Goal: Information Seeking & Learning: Find specific fact

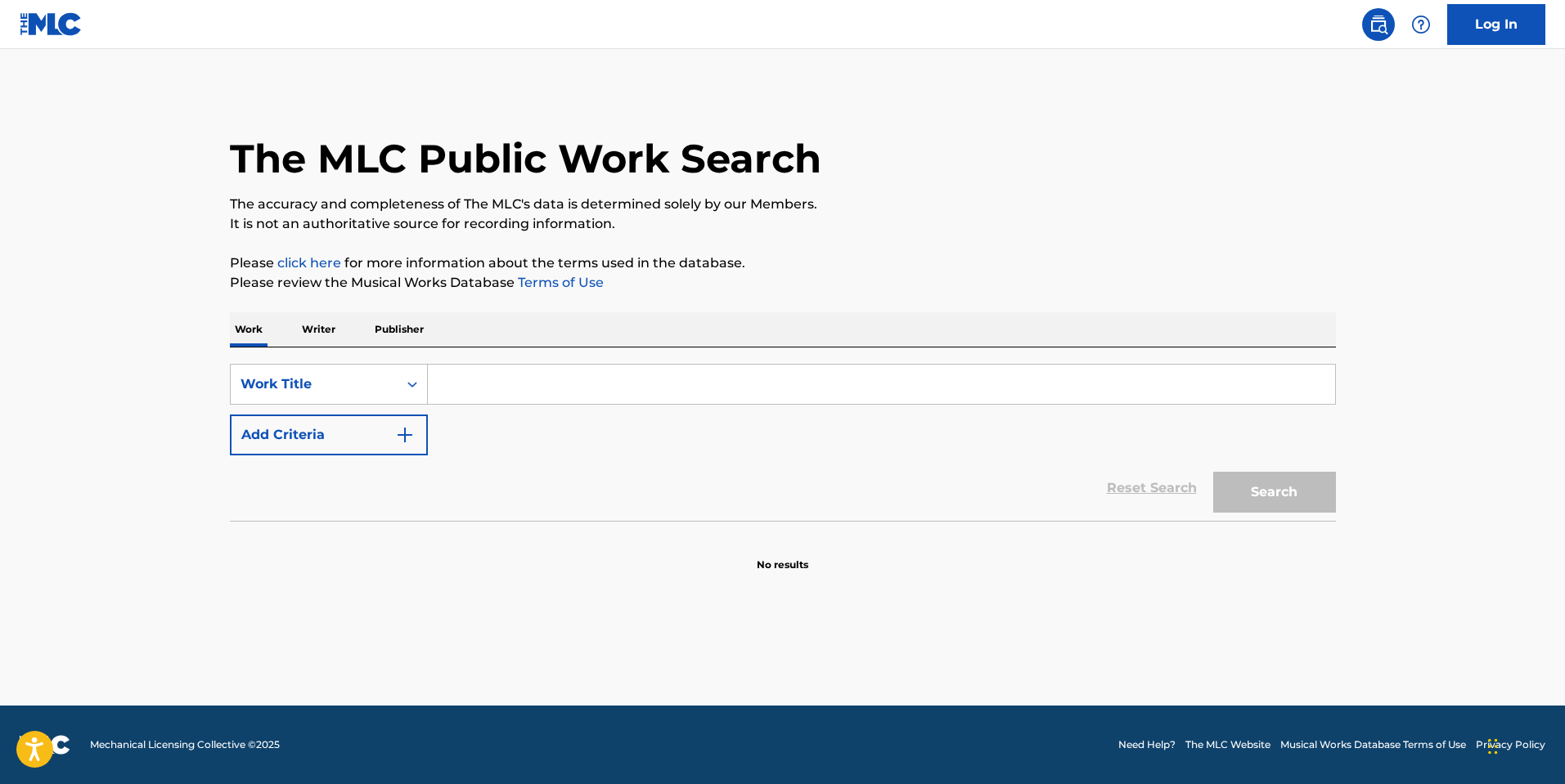
click at [692, 398] on input "Search Form" at bounding box center [881, 384] width 907 height 39
drag, startPoint x: 708, startPoint y: 382, endPoint x: 925, endPoint y: 383, distance: 217.0
click at [925, 383] on input "[PERSON_NAME] - Bread and Circus" at bounding box center [881, 384] width 907 height 39
click at [356, 424] on button "Add Criteria" at bounding box center [328, 434] width 198 height 41
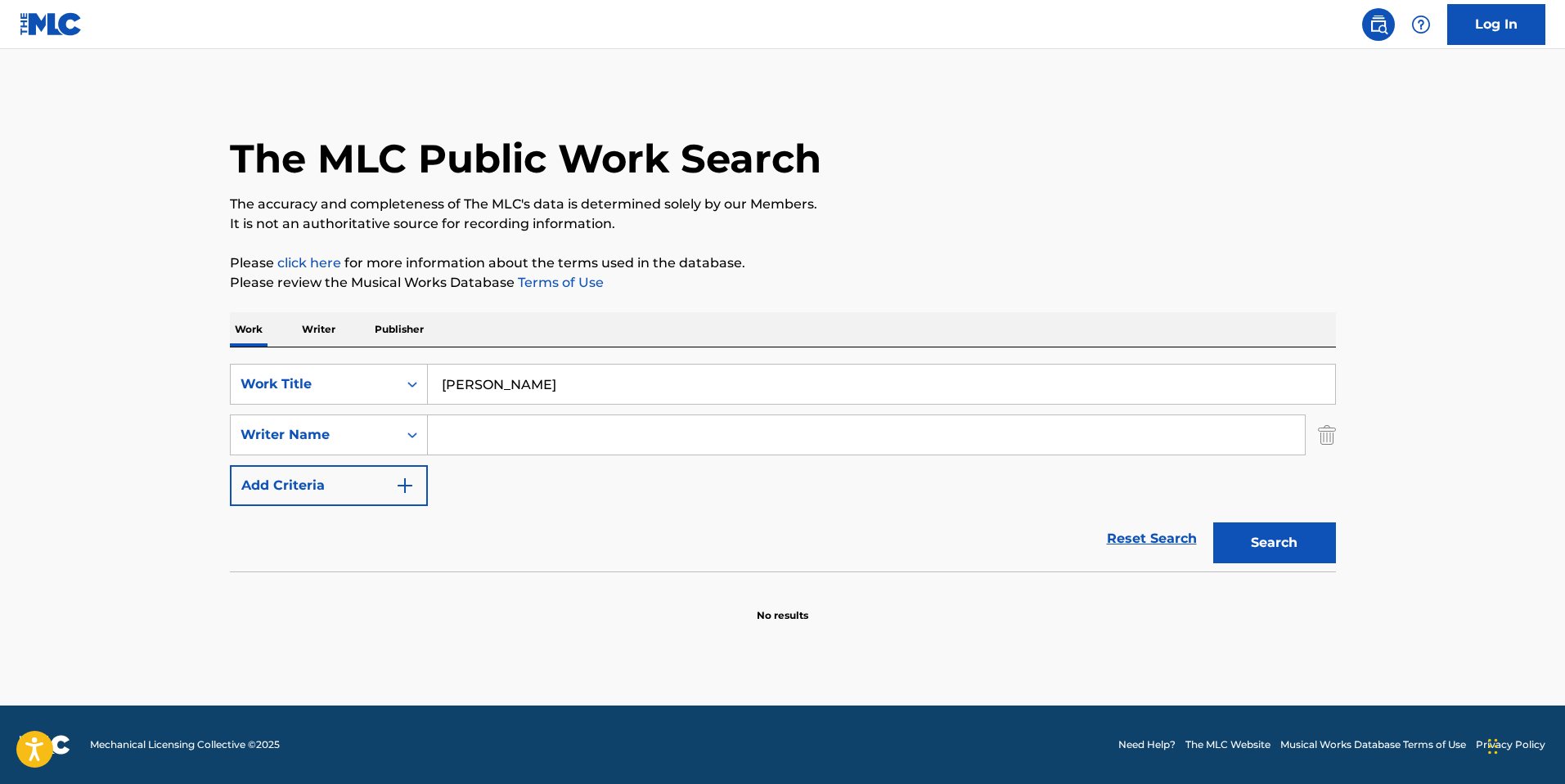
drag, startPoint x: 544, startPoint y: 391, endPoint x: 0, endPoint y: 386, distance: 544.0
click at [0, 386] on main "The MLC Public Work Search The accuracy and completeness of The MLC's data is d…" at bounding box center [782, 377] width 1565 height 657
paste input "- Bread and Circus"
drag, startPoint x: 540, startPoint y: 386, endPoint x: 249, endPoint y: 391, distance: 291.0
click at [249, 391] on div "SearchWithCriteria5fdb690b-efe1-45fc-86ce-c1981c6a8443 Work Title [PERSON_NAME]…" at bounding box center [782, 384] width 1106 height 41
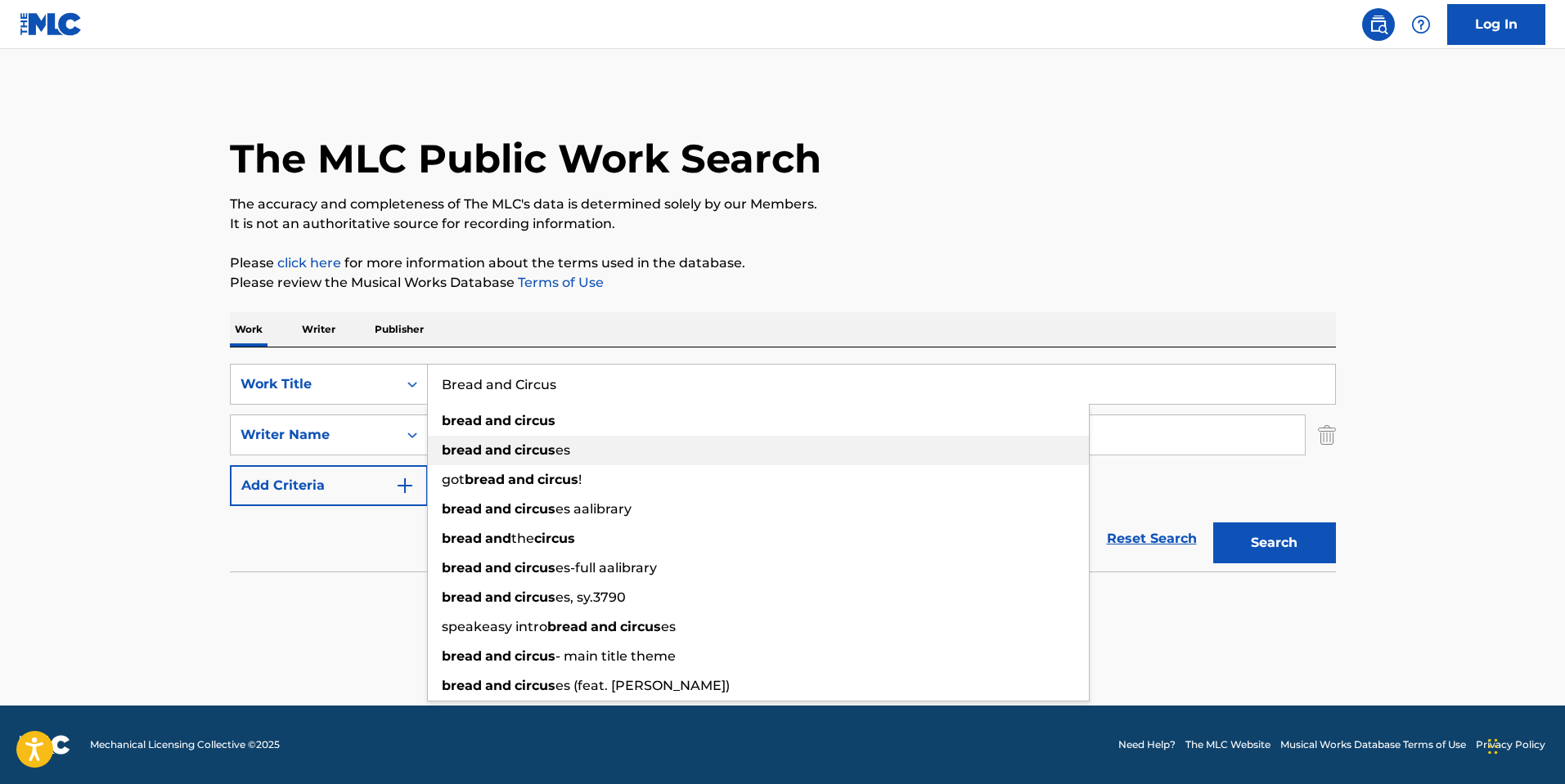
click at [556, 436] on div "bread and circus es" at bounding box center [758, 451] width 661 height 30
paste input "[PERSON_NAME] - Bread and Circus"
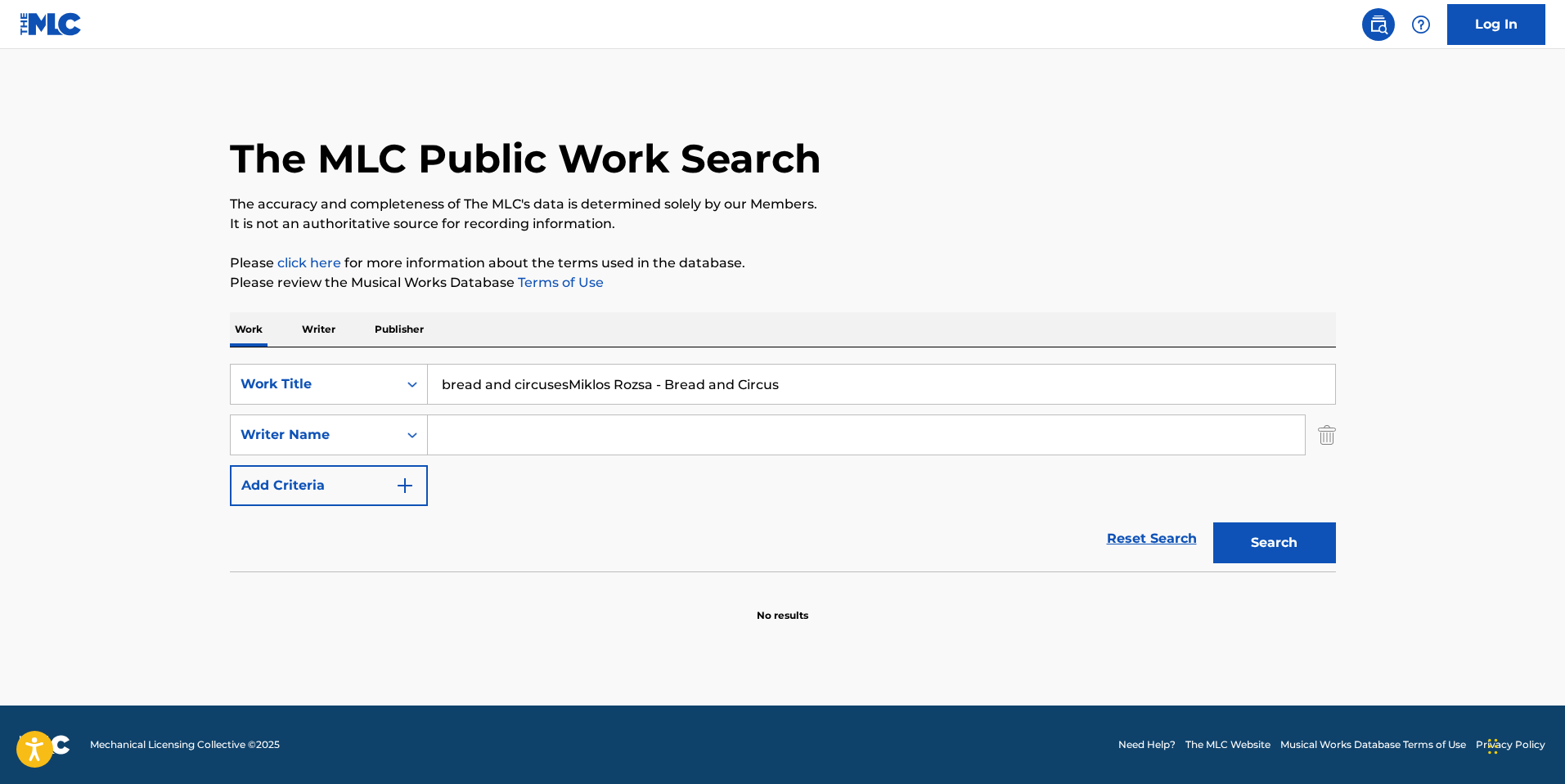
type input "bread and circuses"
drag, startPoint x: 120, startPoint y: 436, endPoint x: 400, endPoint y: 403, distance: 281.9
click at [122, 436] on main "The MLC Public Work Search The accuracy and completeness of The MLC's data is d…" at bounding box center [782, 377] width 1565 height 657
click at [497, 430] on input "Search Form" at bounding box center [866, 434] width 877 height 39
paste input "[PERSON_NAME] - Bread and Circus"
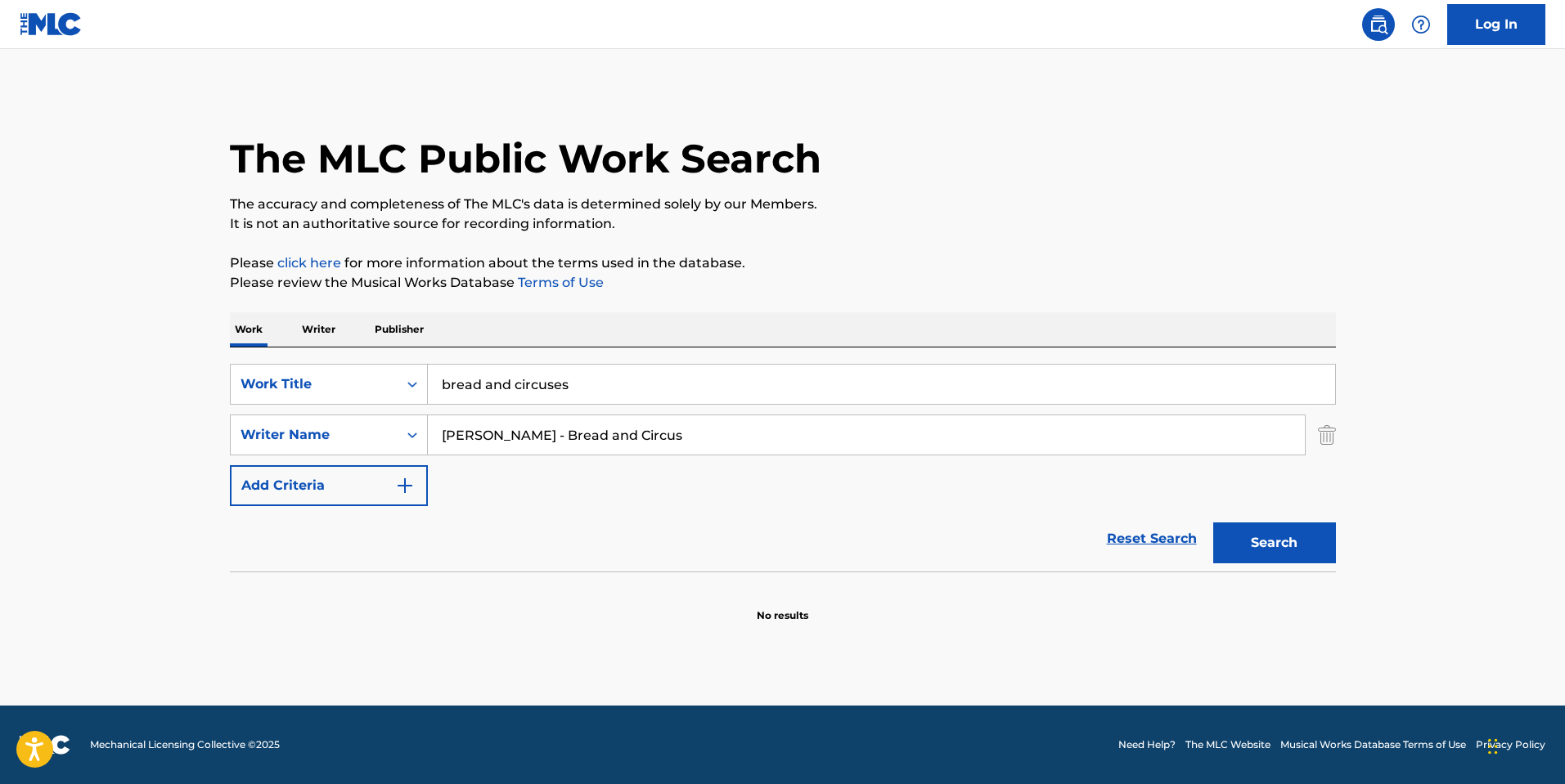
drag, startPoint x: 527, startPoint y: 440, endPoint x: 1165, endPoint y: 429, distance: 638.1
click at [1141, 429] on input "[PERSON_NAME] - Bread and Circus" at bounding box center [866, 434] width 877 height 39
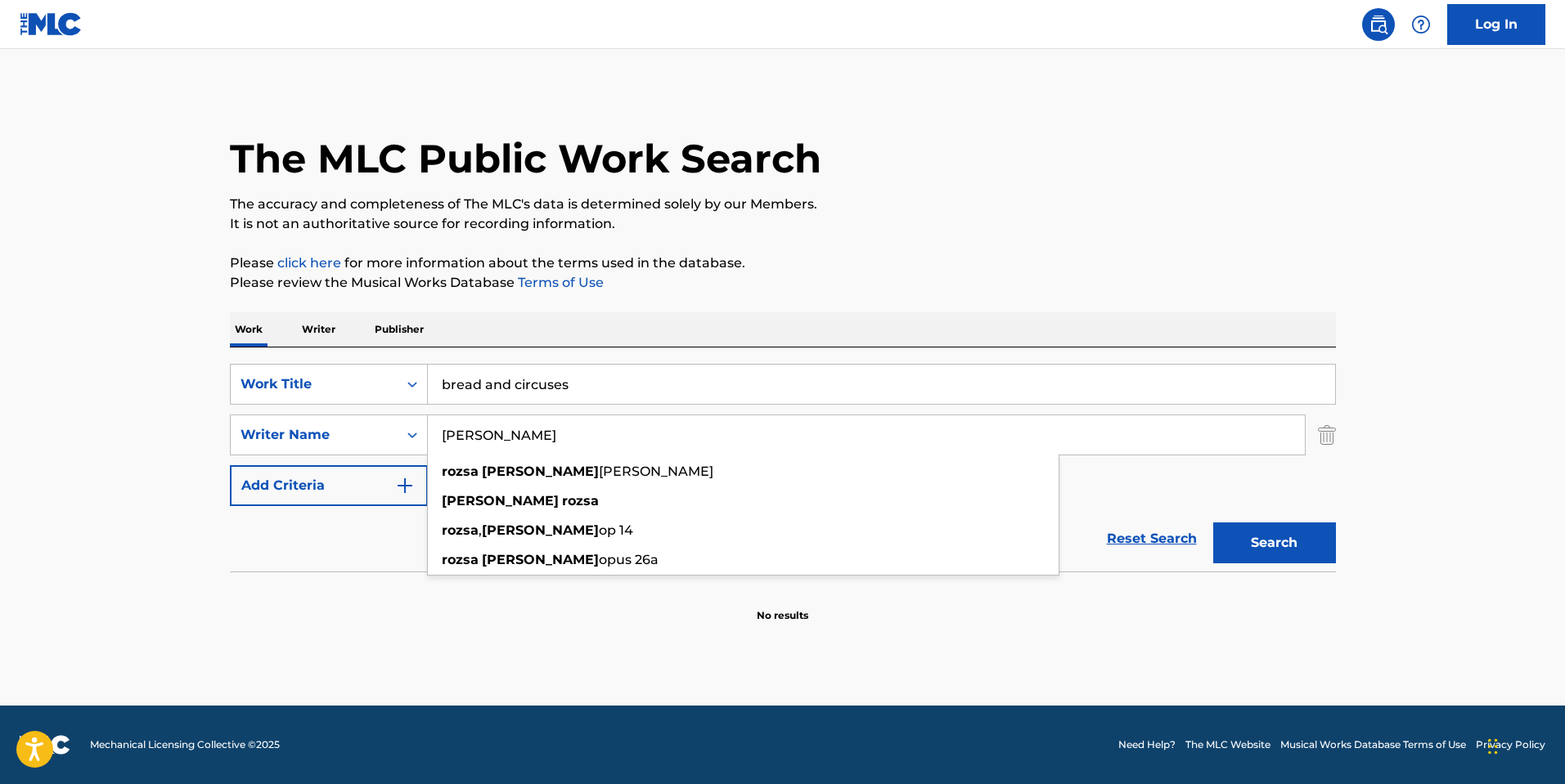
type input "[PERSON_NAME]"
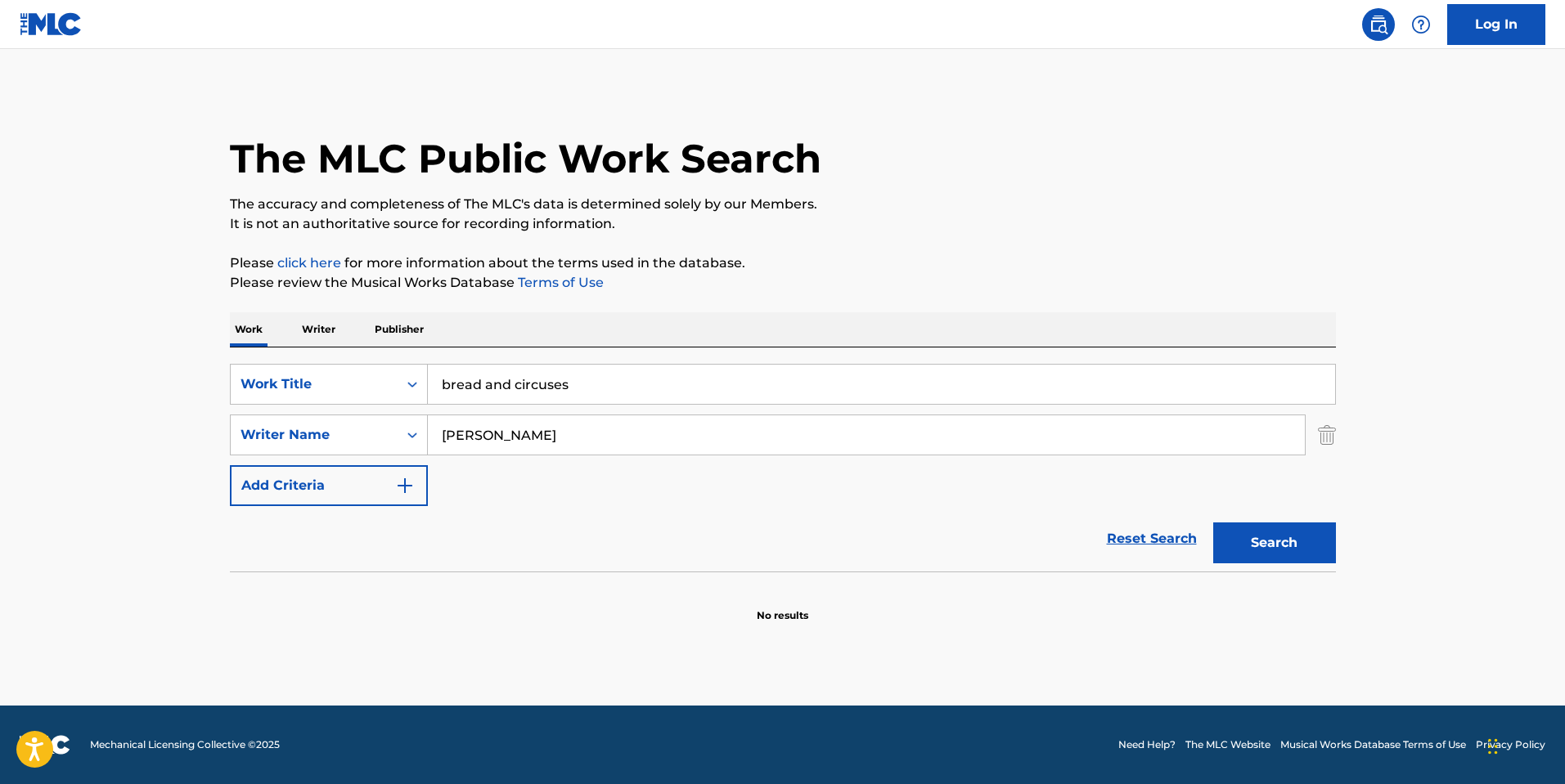
click at [1330, 543] on button "Search" at bounding box center [1274, 543] width 122 height 41
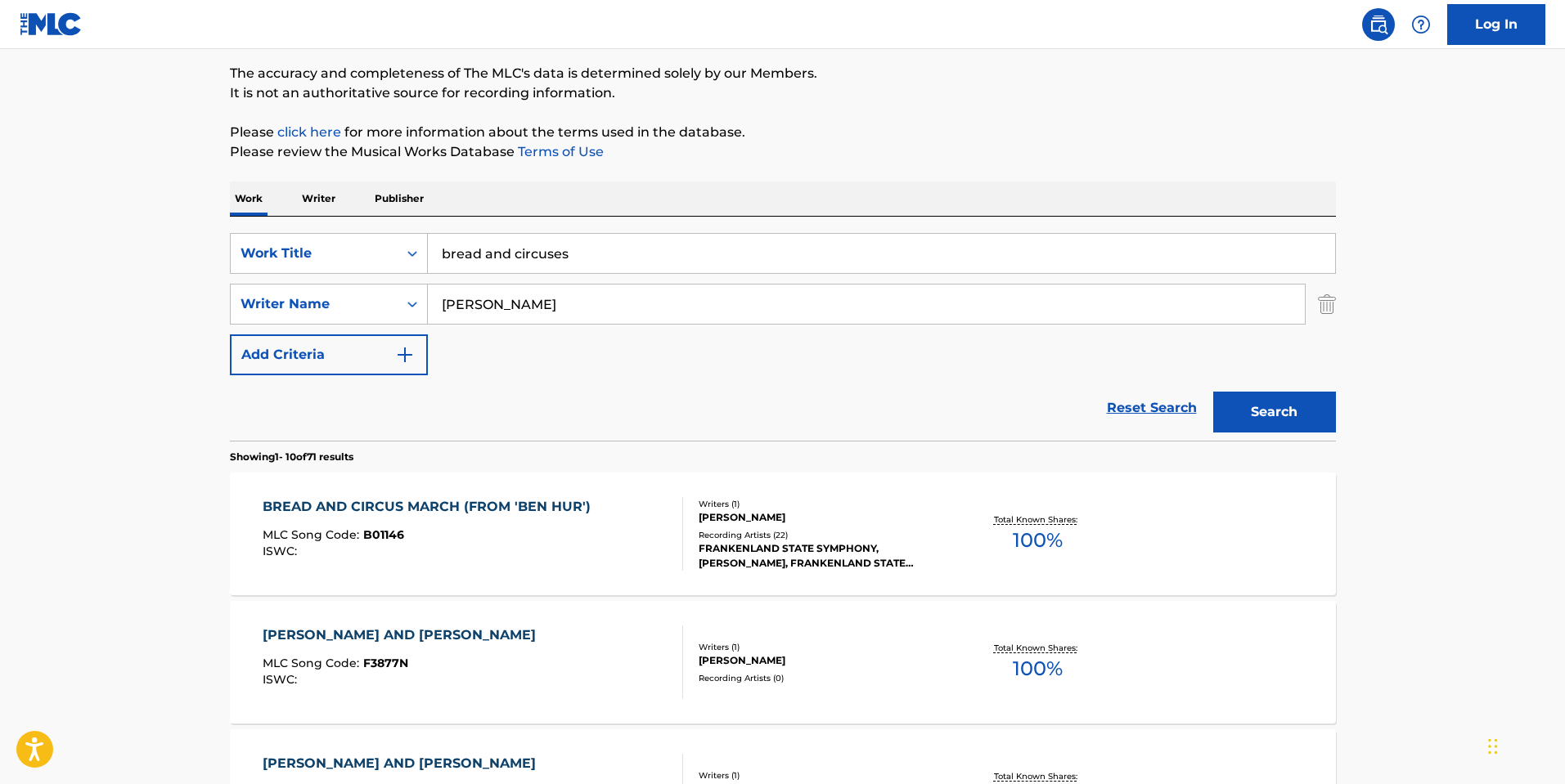
scroll to position [245, 0]
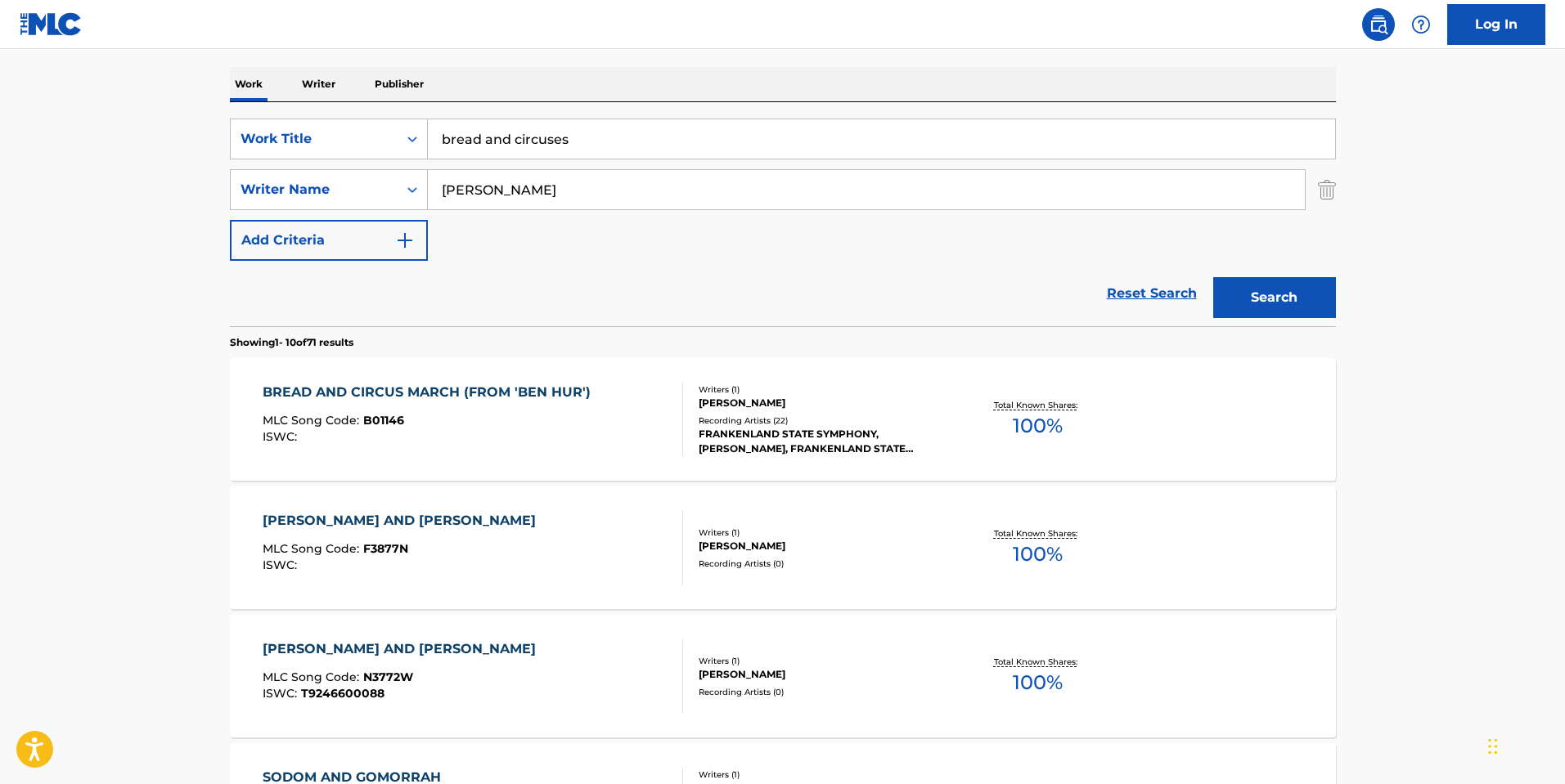
click at [602, 444] on div "BREAD AND CIRCUS MARCH (FROM 'BEN HUR') MLC Song Code : B01146 ISWC :" at bounding box center [472, 419] width 421 height 74
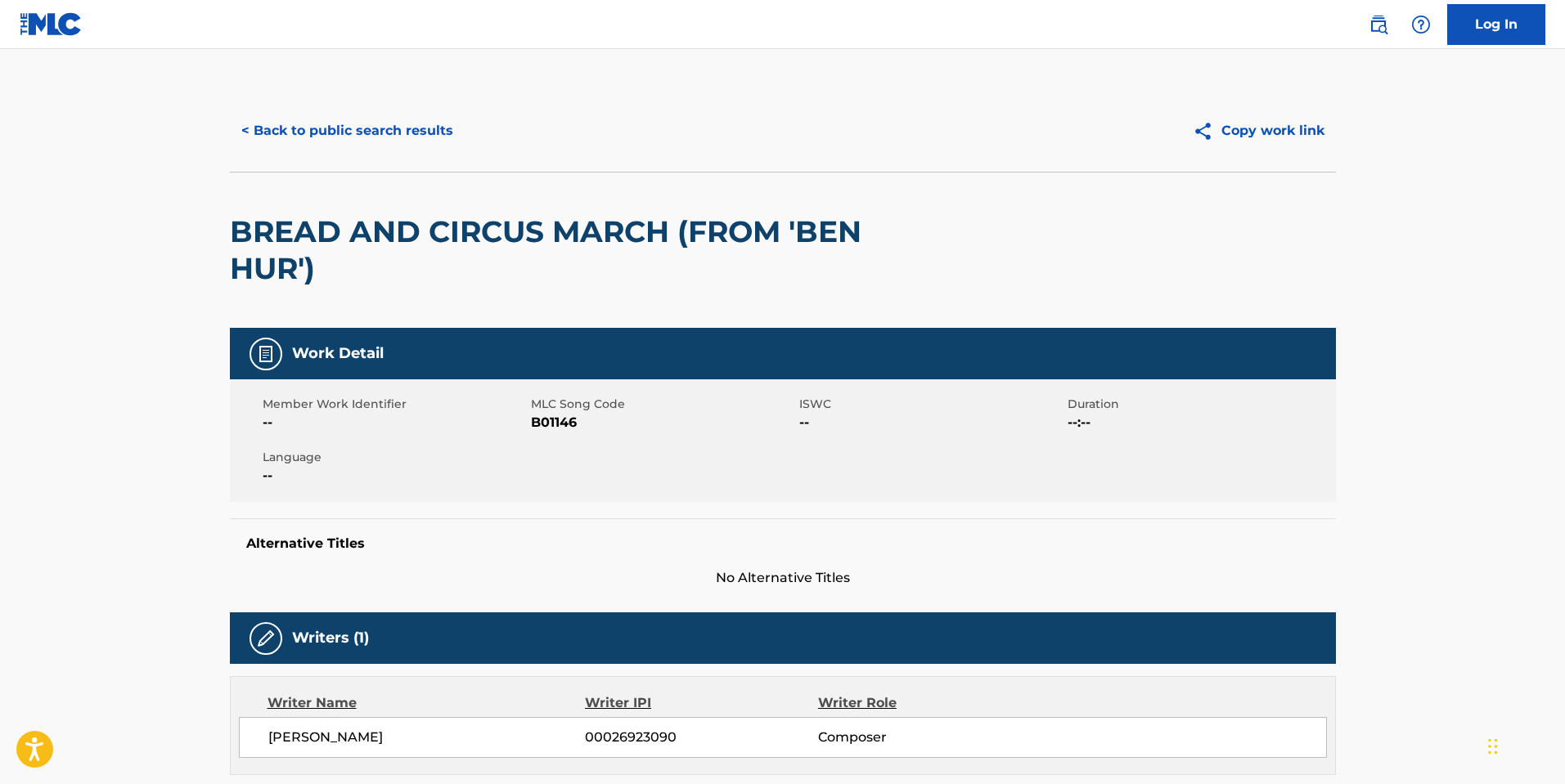
drag, startPoint x: 218, startPoint y: 548, endPoint x: 178, endPoint y: 291, distance: 260.1
click at [1362, 16] on div "Log In" at bounding box center [1449, 24] width 193 height 41
click at [1370, 28] on img at bounding box center [1378, 25] width 20 height 20
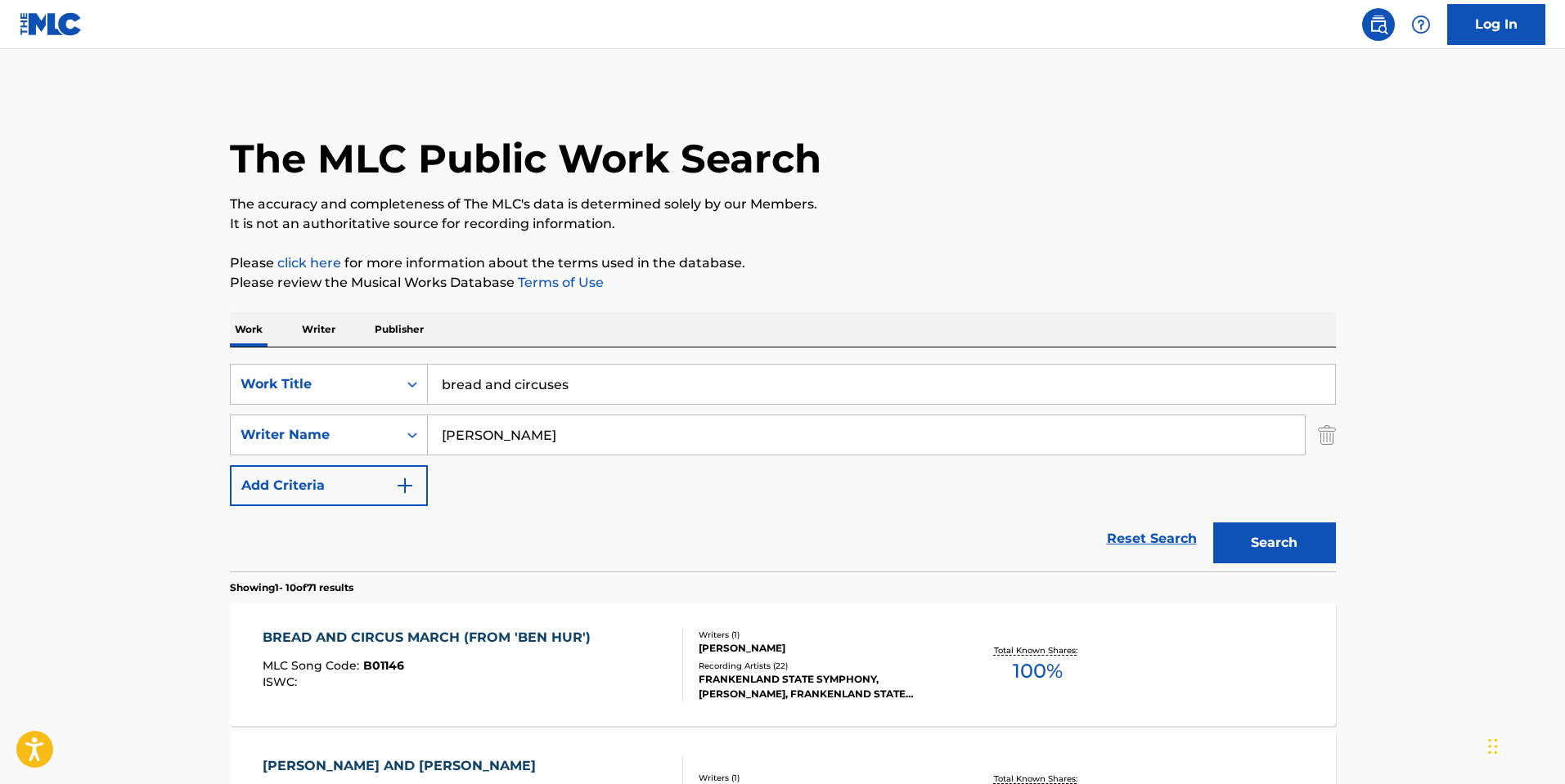
click at [633, 407] on div "SearchWithCriteria5fdb690b-efe1-45fc-86ce-c1981c6a8443 Work Title bread and cir…" at bounding box center [782, 434] width 1106 height 142
click at [633, 398] on input "bread and circuses" at bounding box center [881, 384] width 907 height 39
paste input "He Who Can Not Forgive, Fight!"
click at [1322, 435] on img "Search Form" at bounding box center [1326, 434] width 18 height 41
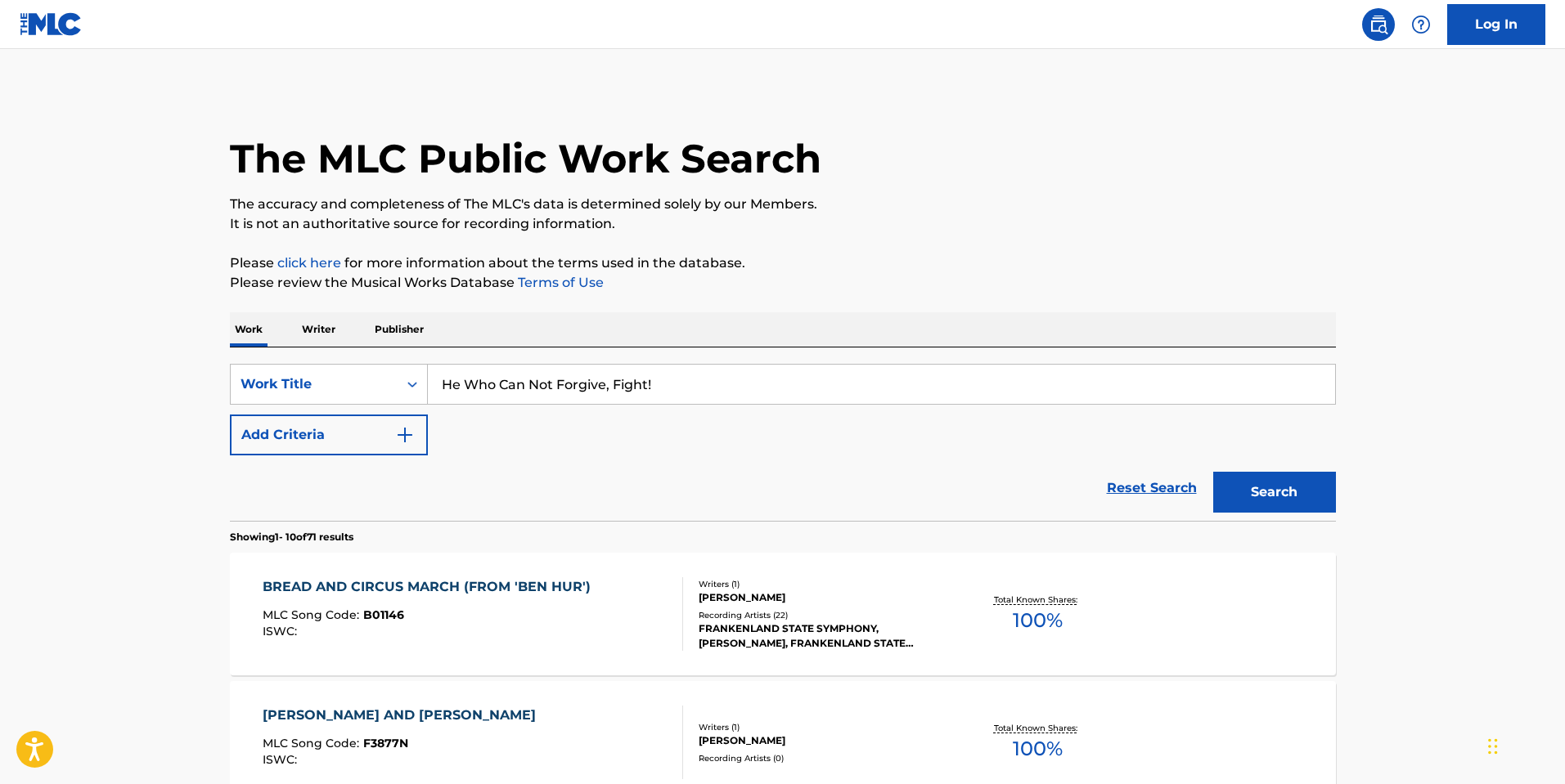
click at [1312, 473] on button "Search" at bounding box center [1274, 492] width 122 height 41
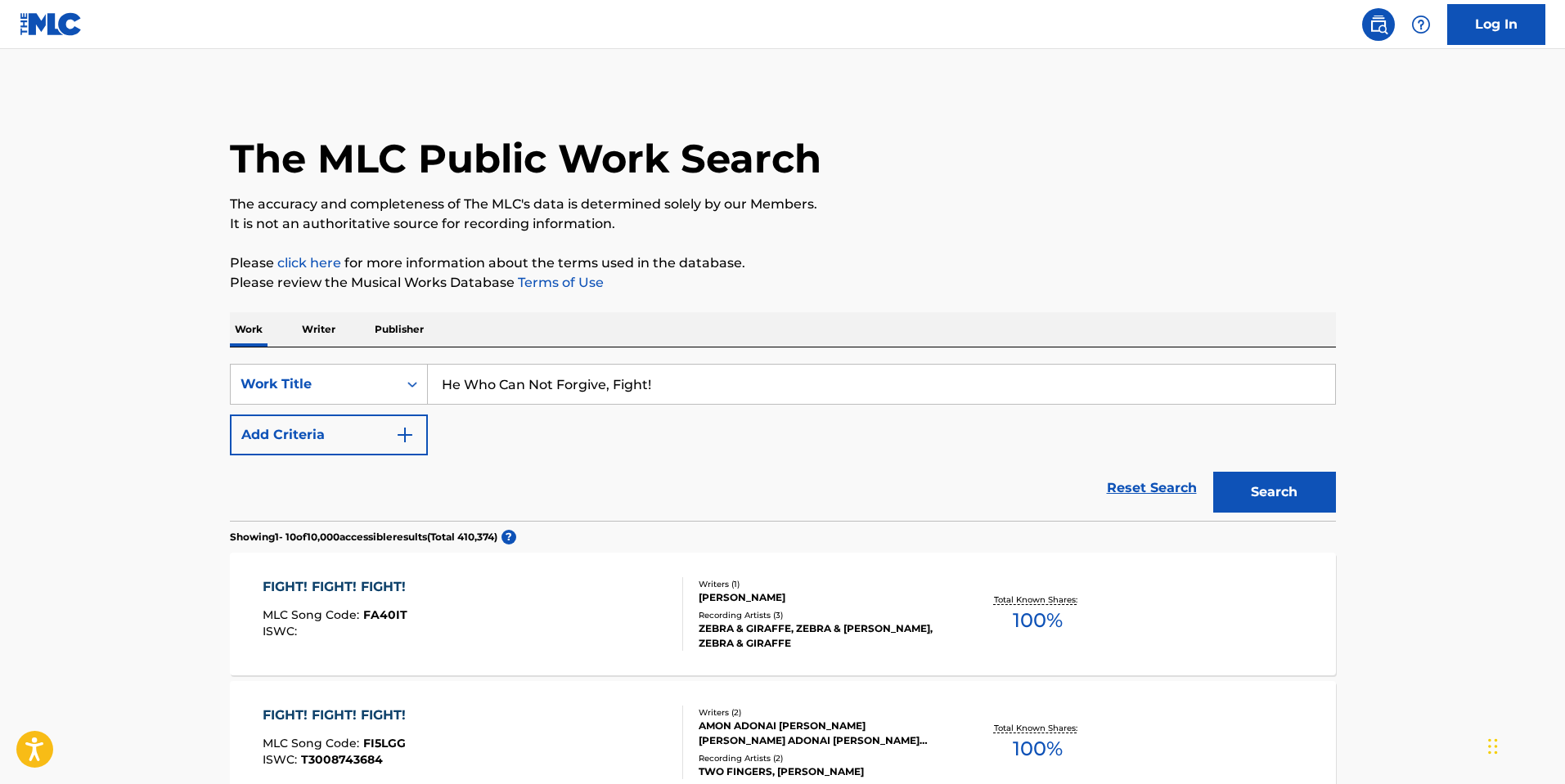
click at [555, 375] on input "He Who Can Not Forgive, Fight!" at bounding box center [881, 384] width 907 height 39
paste input "Yurusenai [PERSON_NAME]"
type input "Yurusenai [PERSON_NAME]"
click at [1334, 491] on button "Search" at bounding box center [1274, 492] width 122 height 41
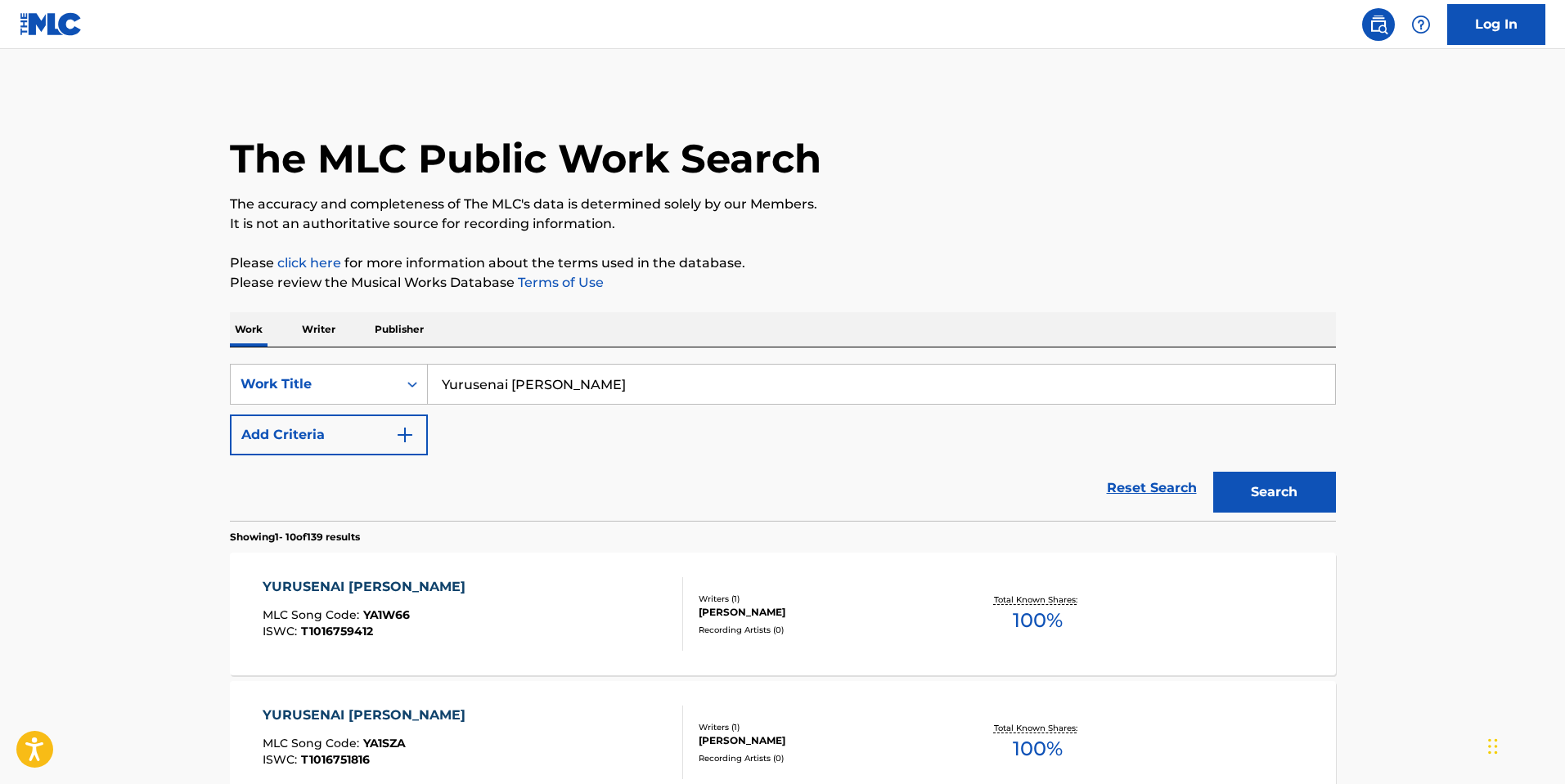
click at [593, 723] on div "YURUSENAI YATSUTOWA TATAKAE MLC Song Code : YA1SZA ISWC : T1016751816" at bounding box center [472, 742] width 421 height 74
